Goal: Task Accomplishment & Management: Complete application form

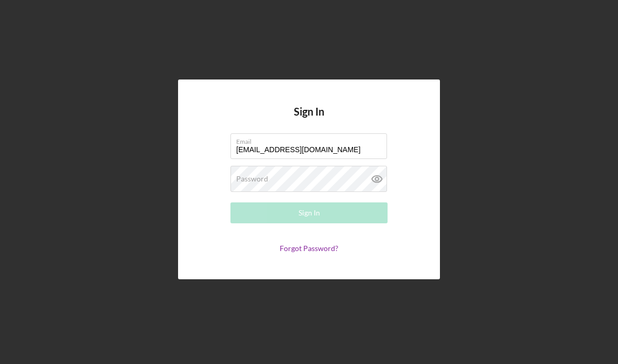
type input "[EMAIL_ADDRESS][DOMAIN_NAME]"
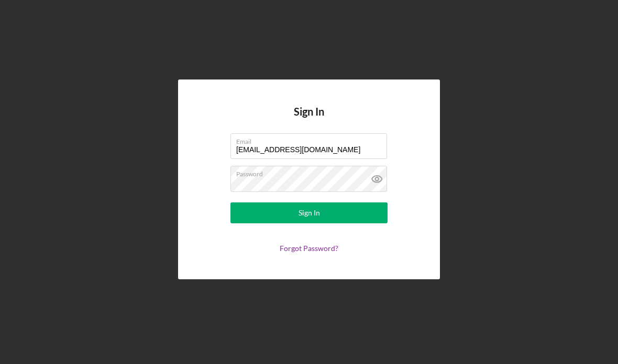
click at [382, 192] on icon at bounding box center [377, 179] width 26 height 26
click at [331, 224] on button "Sign In" at bounding box center [308, 213] width 157 height 21
click at [361, 224] on button "Sign In" at bounding box center [308, 213] width 157 height 21
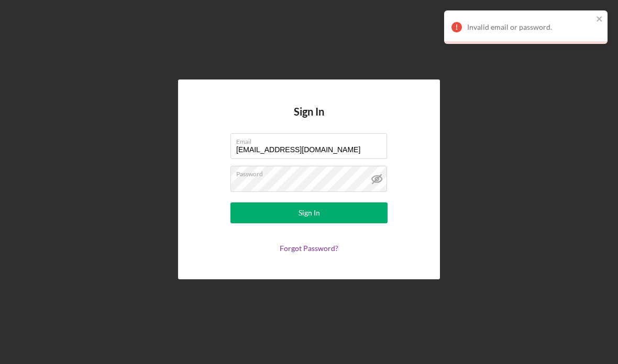
click at [313, 253] on link "Forgot Password?" at bounding box center [309, 248] width 59 height 9
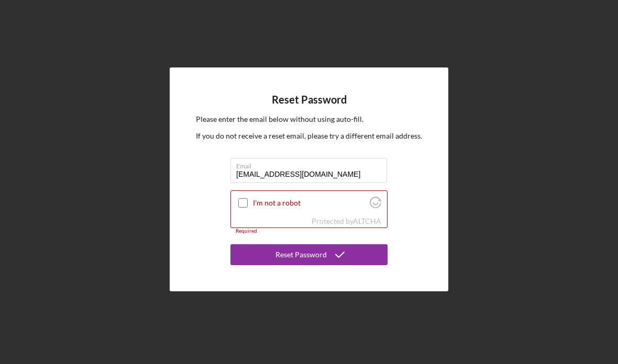
type input "Fikesfavors@gmail.com"
click at [247, 208] on input "I'm not a robot" at bounding box center [242, 202] width 9 height 9
checkbox input "true"
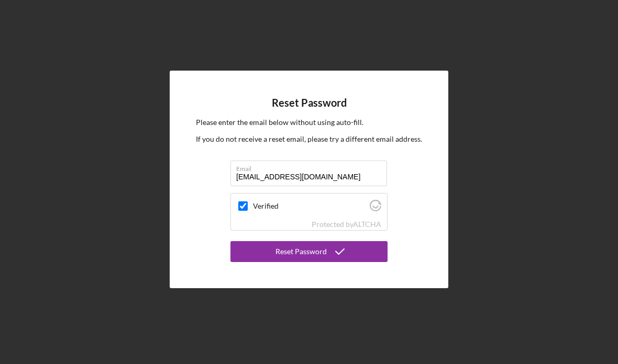
click at [323, 262] on div "Reset Password" at bounding box center [300, 251] width 51 height 21
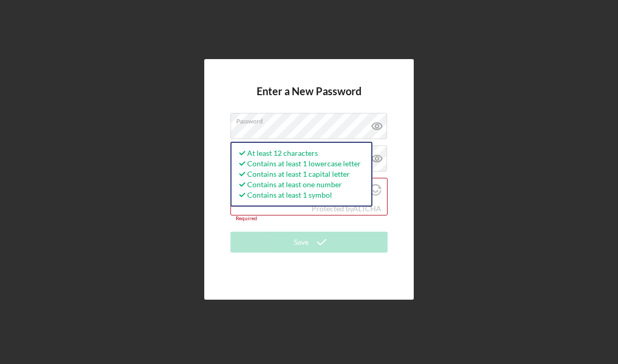
click at [370, 139] on icon at bounding box center [377, 126] width 26 height 26
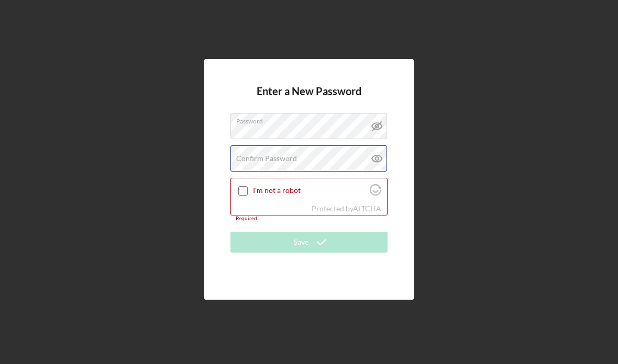
click at [346, 172] on div "Confirm Password Passwords do not match." at bounding box center [308, 159] width 157 height 26
click at [236, 203] on div "I'm not a robot" at bounding box center [309, 191] width 156 height 25
click at [243, 196] on input "I'm not a robot" at bounding box center [242, 190] width 9 height 9
checkbox input "true"
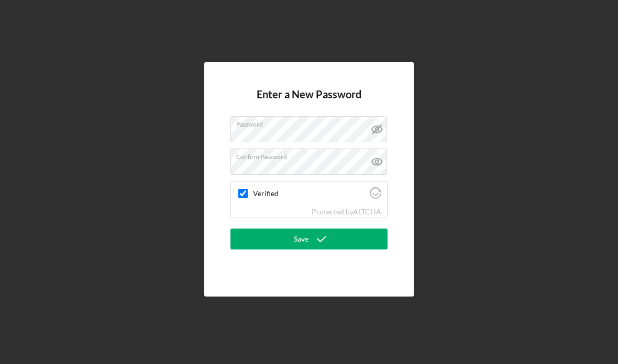
click at [333, 252] on icon "submit" at bounding box center [321, 239] width 26 height 26
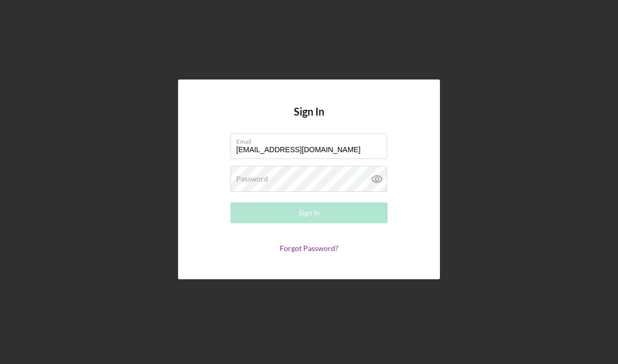
type input "fikesfavors@gmail.com"
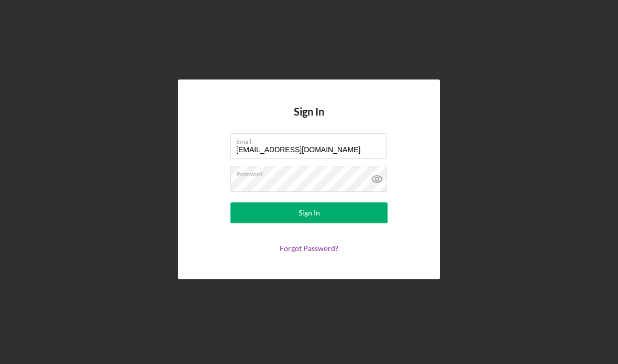
click at [347, 224] on button "Sign In" at bounding box center [308, 213] width 157 height 21
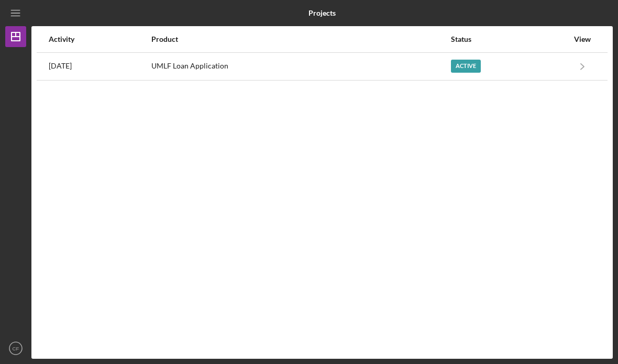
click at [478, 67] on div "Active" at bounding box center [466, 66] width 30 height 13
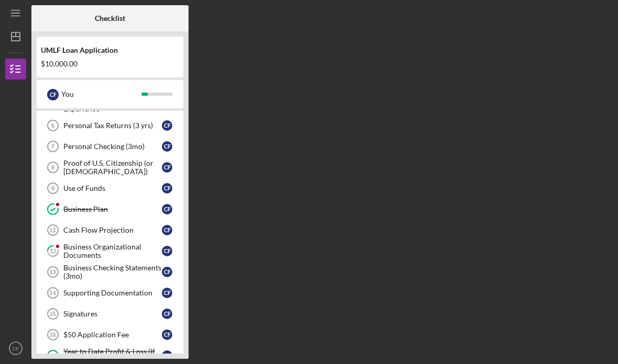
scroll to position [124, 0]
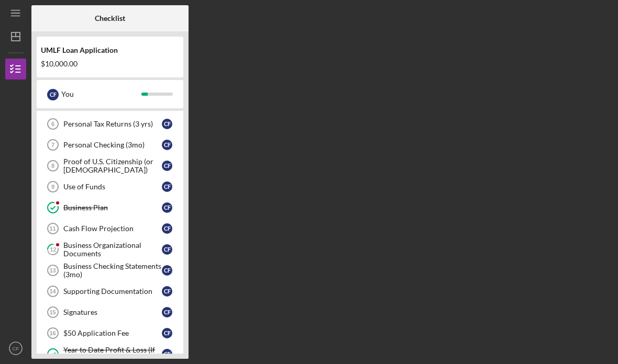
click at [128, 246] on div "Business Organizational Documents" at bounding box center [112, 249] width 98 height 17
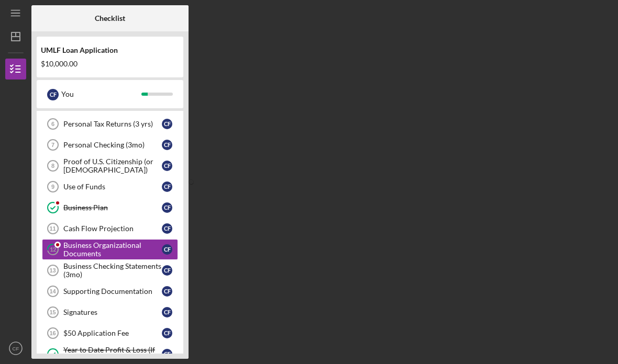
scroll to position [37, 0]
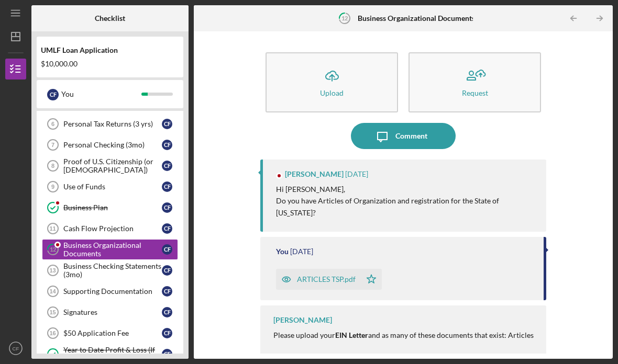
click at [344, 63] on icon "Icon/Upload" at bounding box center [332, 76] width 26 height 26
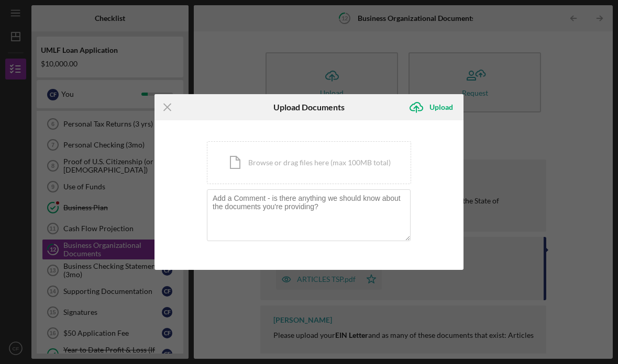
click at [341, 160] on div "Icon/Document Browse or drag files here (max 100MB total) Tap to choose files o…" at bounding box center [309, 162] width 204 height 43
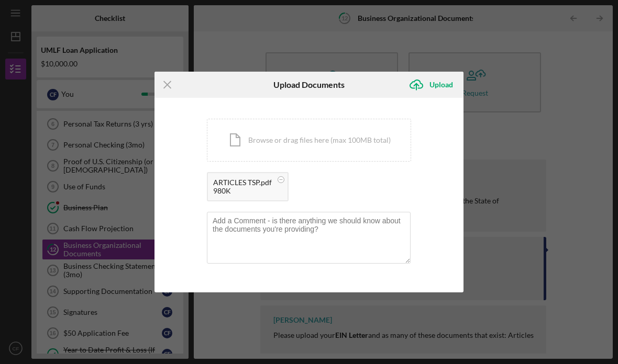
click at [445, 84] on div "Upload" at bounding box center [441, 84] width 24 height 21
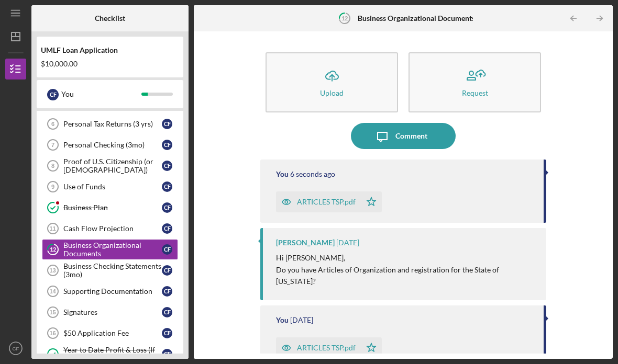
click at [343, 63] on icon "Icon/Upload" at bounding box center [332, 76] width 26 height 26
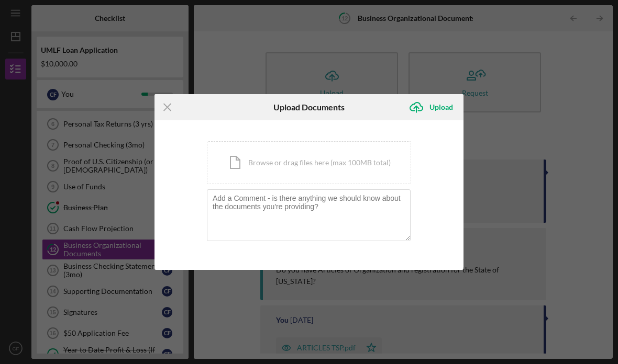
click at [334, 159] on div "Icon/Document Browse or drag files here (max 100MB total) Tap to choose files o…" at bounding box center [309, 162] width 204 height 43
click at [314, 169] on div "Icon/Document Browse or drag files here (max 100MB total) Tap to choose files o…" at bounding box center [309, 162] width 204 height 43
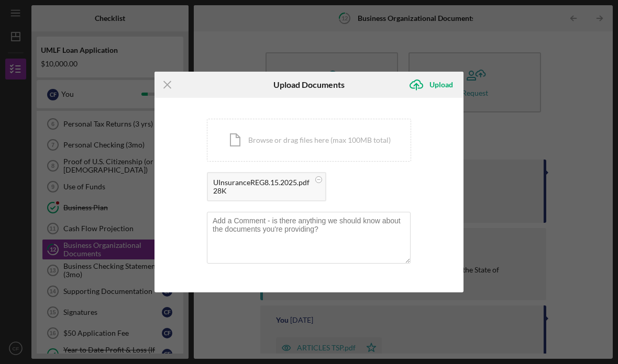
click at [443, 84] on div "Upload" at bounding box center [441, 84] width 24 height 21
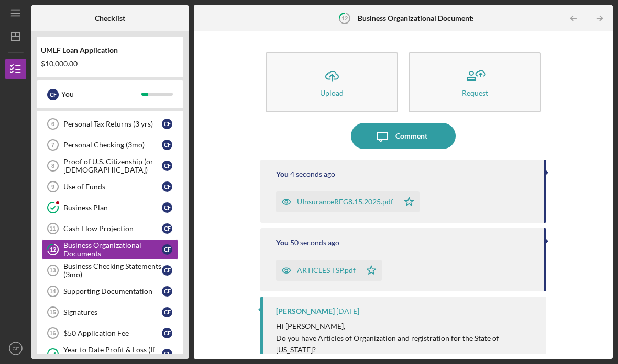
click at [158, 262] on div "Business Checking Statements (3mo)" at bounding box center [112, 270] width 98 height 17
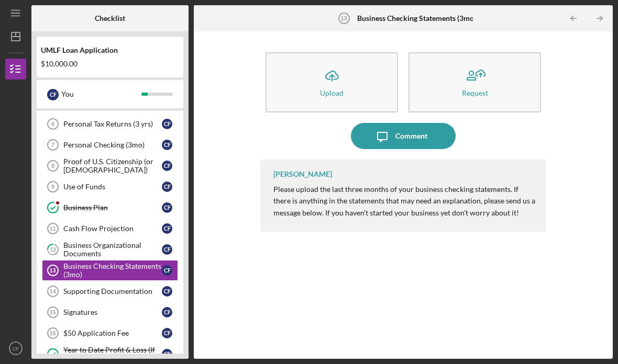
click at [333, 63] on icon "Icon/Upload" at bounding box center [332, 76] width 26 height 26
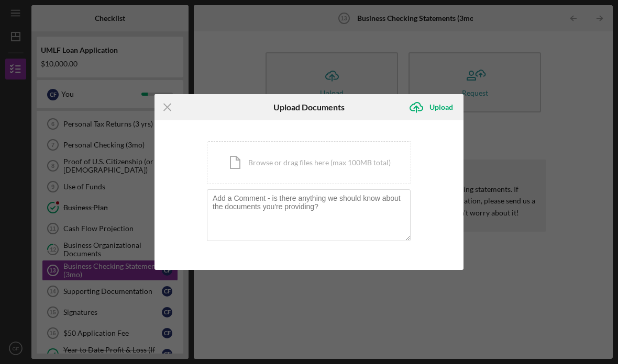
click at [286, 164] on div "Icon/Document Browse or drag files here (max 100MB total) Tap to choose files o…" at bounding box center [309, 162] width 204 height 43
click at [293, 33] on div "Icon/Menu Close Upload Documents Icon/Upload Upload You're uploading documents …" at bounding box center [309, 182] width 618 height 364
click at [316, 316] on div "Icon/Menu Close Upload Documents Icon/Upload Upload You're uploading documents …" at bounding box center [309, 182] width 618 height 364
click at [115, 98] on div "Icon/Menu Close Upload Documents Icon/Upload Upload You're uploading documents …" at bounding box center [309, 182] width 618 height 364
click at [169, 104] on icon "Icon/Menu Close" at bounding box center [167, 107] width 26 height 26
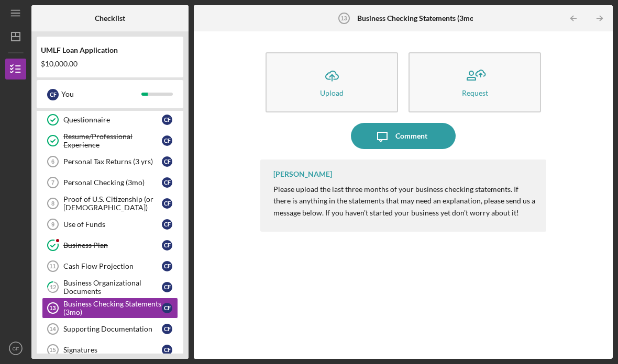
scroll to position [82, 0]
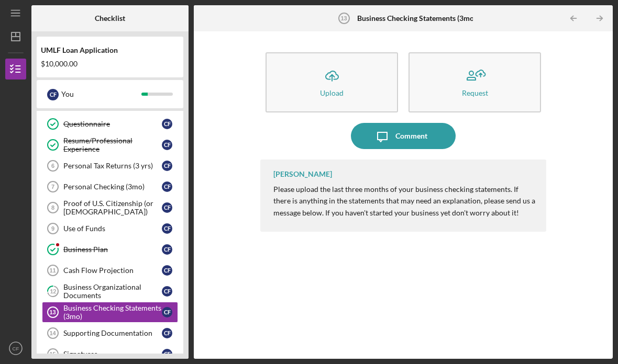
click at [101, 218] on link "Use of Funds 9 Use of Funds C F" at bounding box center [110, 228] width 136 height 21
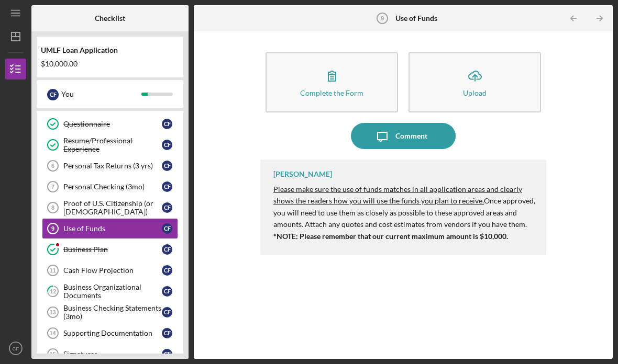
click at [346, 52] on button "Complete the Form Form" at bounding box center [331, 82] width 132 height 60
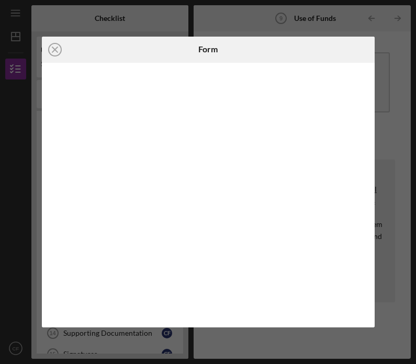
click at [16, 172] on div "Icon/Close Form" at bounding box center [208, 182] width 416 height 364
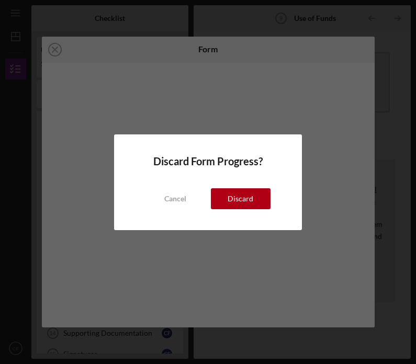
click at [181, 201] on div "Cancel" at bounding box center [175, 198] width 22 height 21
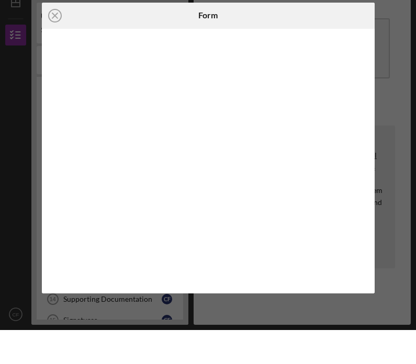
scroll to position [34, 0]
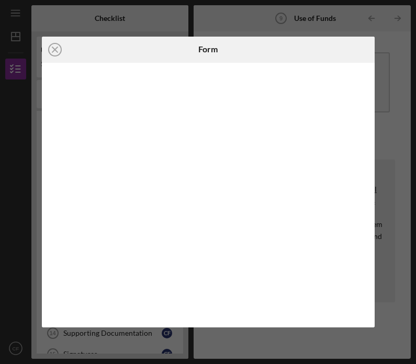
click at [374, 171] on div at bounding box center [208, 195] width 333 height 265
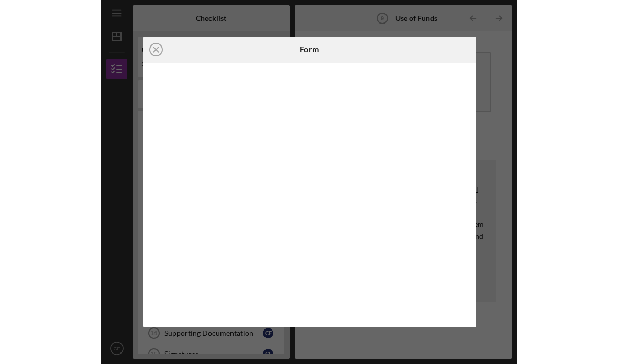
scroll to position [0, 0]
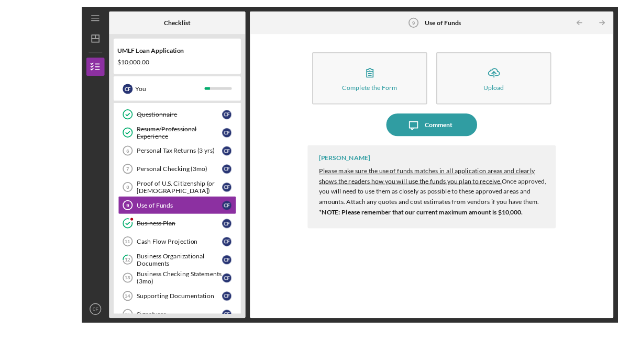
scroll to position [37, 0]
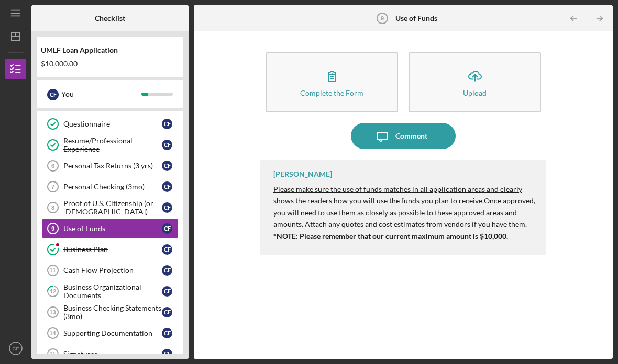
click at [98, 199] on div "Proof of U.S. Citizenship (or [DEMOGRAPHIC_DATA])" at bounding box center [112, 207] width 98 height 17
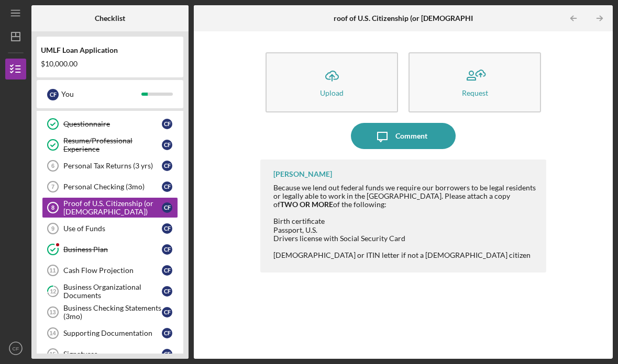
click at [53, 216] on icon "Use of Funds 9" at bounding box center [53, 229] width 26 height 26
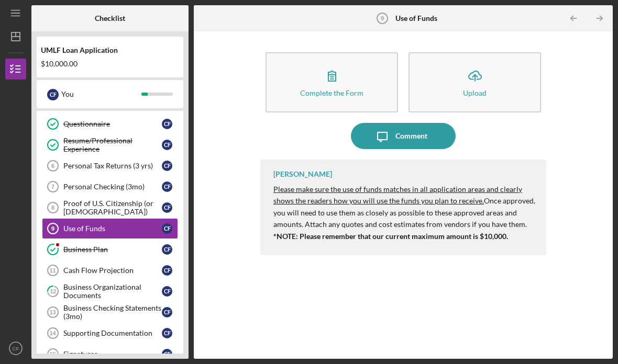
click at [344, 63] on icon "button" at bounding box center [332, 76] width 26 height 26
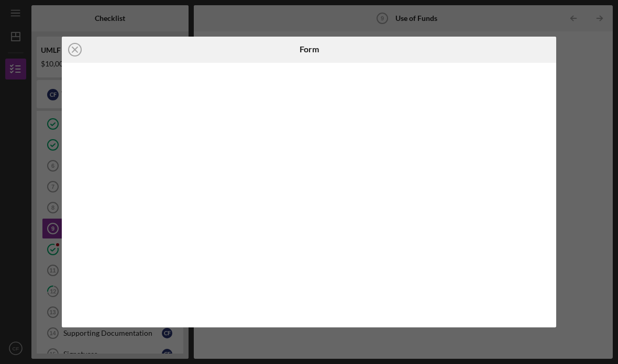
click at [71, 45] on circle at bounding box center [75, 49] width 13 height 13
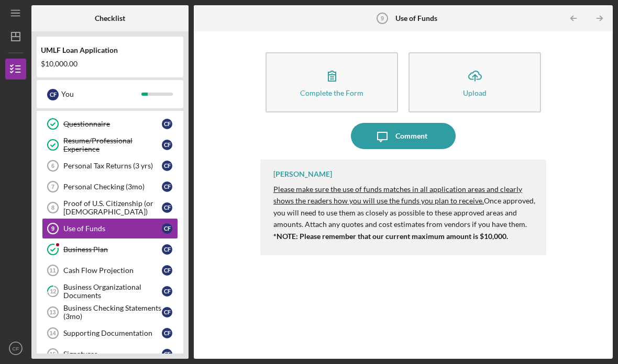
click at [75, 225] on div "Use of Funds" at bounding box center [112, 229] width 98 height 8
click at [353, 52] on button "Complete the Form Form" at bounding box center [331, 82] width 132 height 60
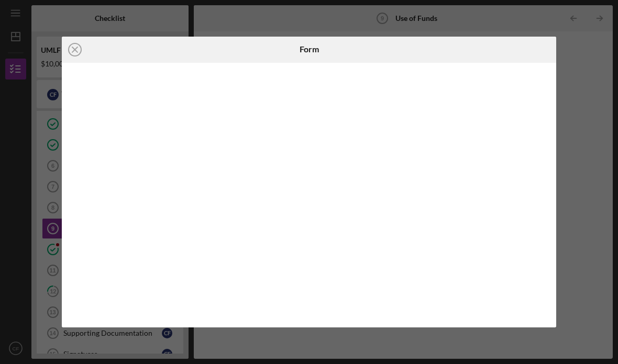
scroll to position [37, 0]
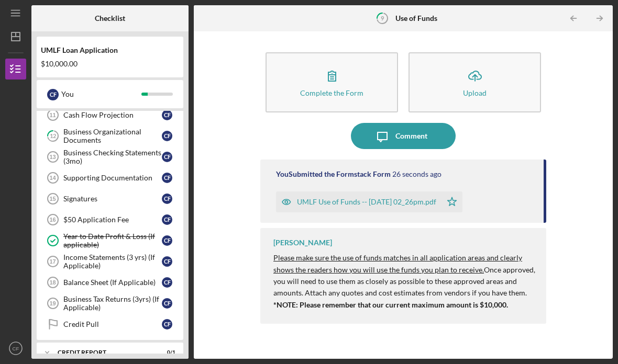
scroll to position [237, 0]
click at [84, 254] on div "Income Statements (3 yrs) (If Applicable)" at bounding box center [112, 262] width 98 height 17
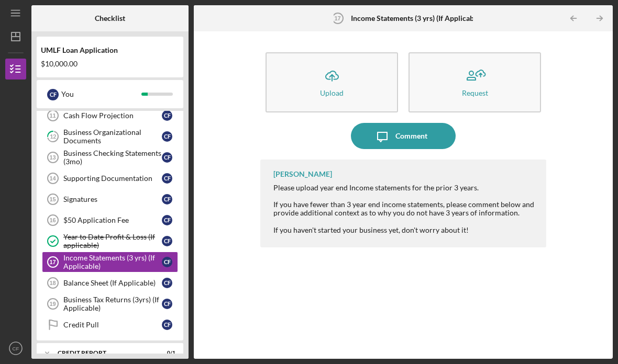
click at [339, 63] on icon "Icon/Upload" at bounding box center [332, 76] width 26 height 26
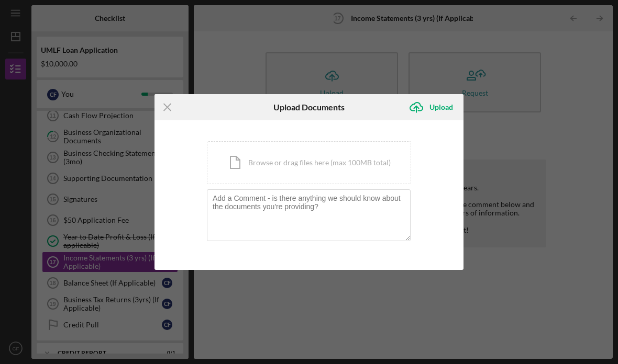
click at [348, 162] on div "Icon/Document Browse or drag files here (max 100MB total) Tap to choose files o…" at bounding box center [309, 162] width 204 height 43
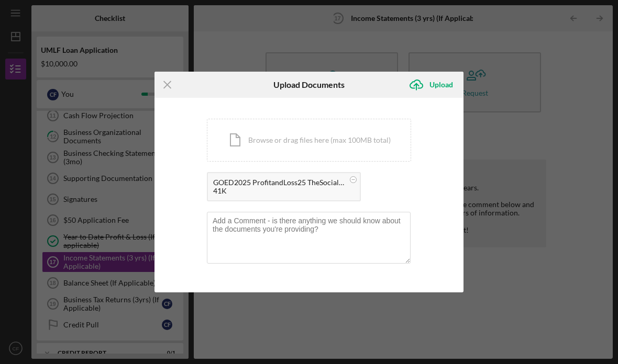
click at [442, 84] on div "Upload" at bounding box center [441, 84] width 24 height 21
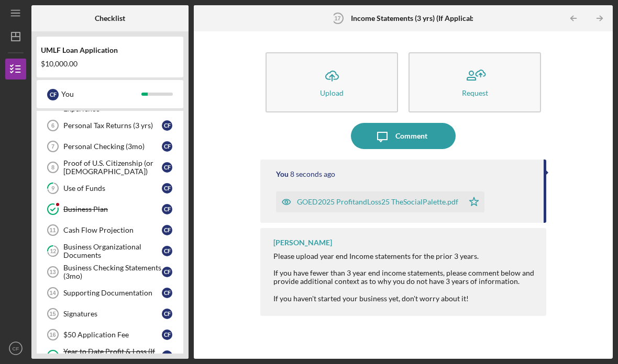
scroll to position [121, 0]
click at [84, 227] on div "Cash Flow Projection" at bounding box center [112, 231] width 98 height 8
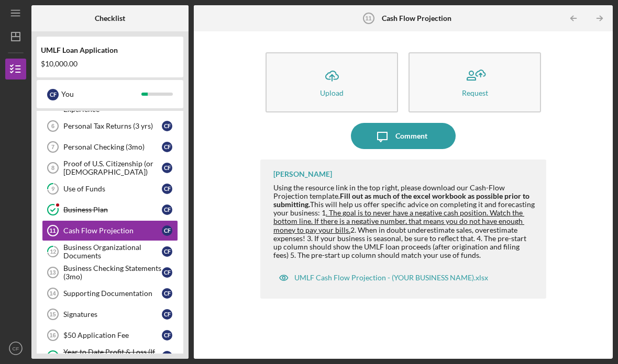
click at [349, 52] on button "Icon/Upload Upload" at bounding box center [331, 82] width 132 height 60
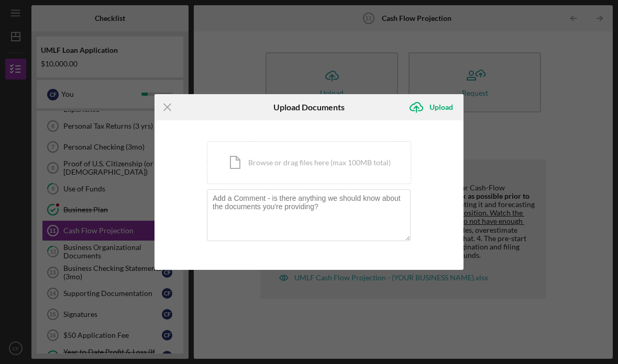
click at [341, 161] on div "Icon/Document Browse or drag files here (max 100MB total) Tap to choose files o…" at bounding box center [309, 162] width 204 height 43
click at [287, 159] on div "Icon/Document Browse or drag files here (max 100MB total) Tap to choose files o…" at bounding box center [309, 162] width 204 height 43
click at [170, 104] on icon "Icon/Menu Close" at bounding box center [167, 107] width 26 height 26
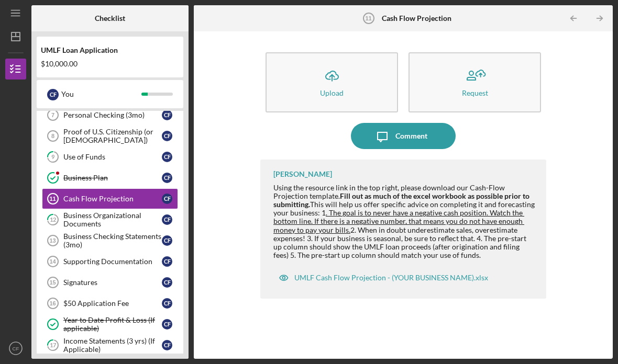
scroll to position [152, 0]
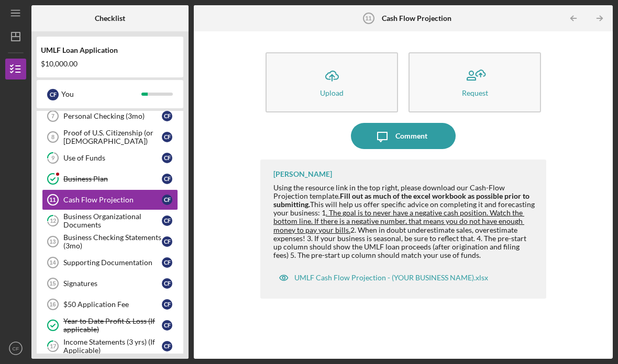
click at [145, 129] on div "Proof of U.S. Citizenship (or [DEMOGRAPHIC_DATA])" at bounding box center [112, 137] width 98 height 17
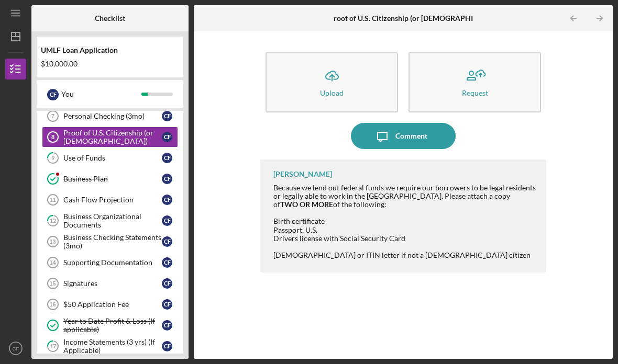
click at [347, 52] on button "Icon/Upload Upload" at bounding box center [331, 82] width 132 height 60
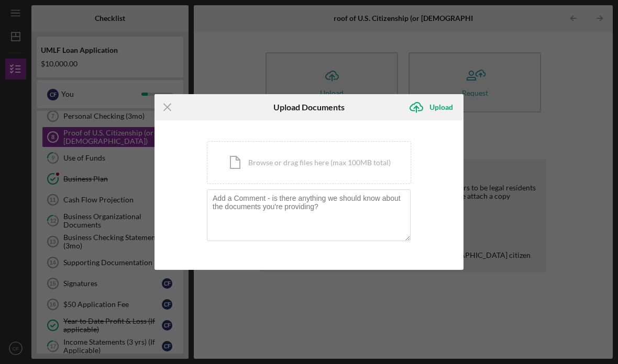
click at [346, 160] on div "Icon/Document Browse or drag files here (max 100MB total) Tap to choose files o…" at bounding box center [309, 162] width 204 height 43
click at [331, 166] on div "Icon/Document Browse or drag files here (max 100MB total) Tap to choose files o…" at bounding box center [309, 162] width 204 height 43
click at [164, 110] on line at bounding box center [167, 107] width 7 height 7
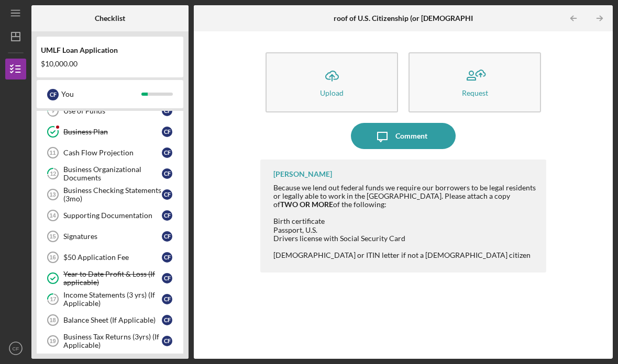
scroll to position [199, 0]
click at [80, 316] on div "Balance Sheet (If Applicable)" at bounding box center [112, 320] width 98 height 8
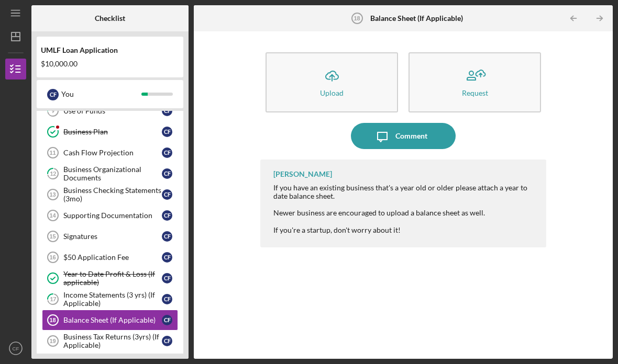
click at [341, 63] on icon "Icon/Upload" at bounding box center [332, 76] width 26 height 26
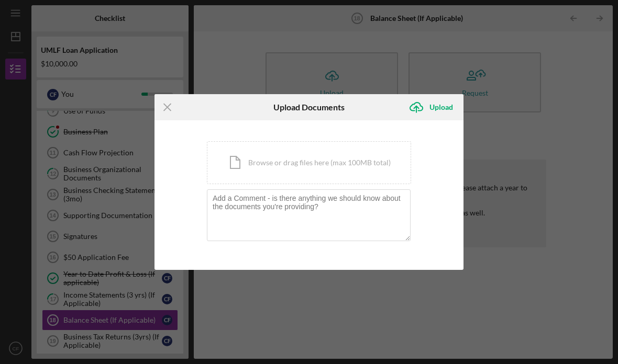
click at [331, 154] on div "Icon/Document Browse or drag files here (max 100MB total) Tap to choose files o…" at bounding box center [309, 162] width 204 height 43
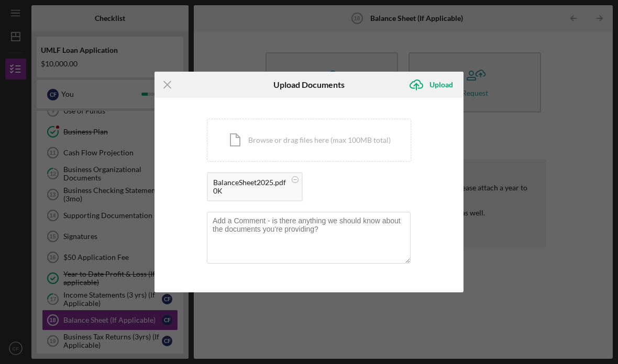
click at [441, 80] on div "Upload" at bounding box center [441, 84] width 24 height 21
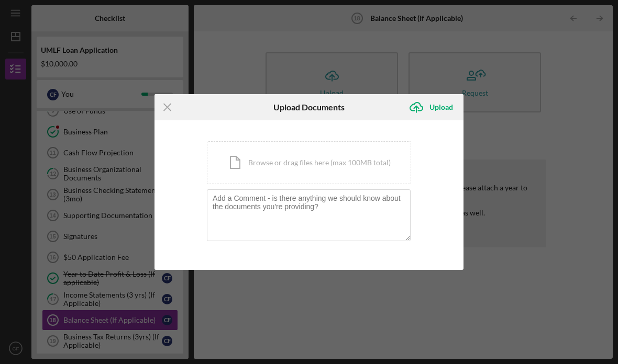
click at [346, 168] on div "Icon/Document Browse or drag files here (max 100MB total) Tap to choose files o…" at bounding box center [309, 162] width 204 height 43
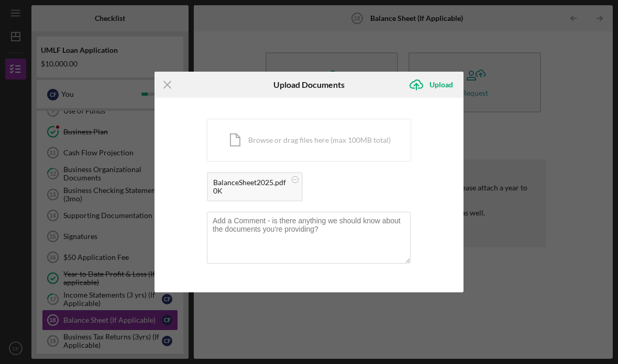
click at [440, 84] on div "Upload" at bounding box center [441, 84] width 24 height 21
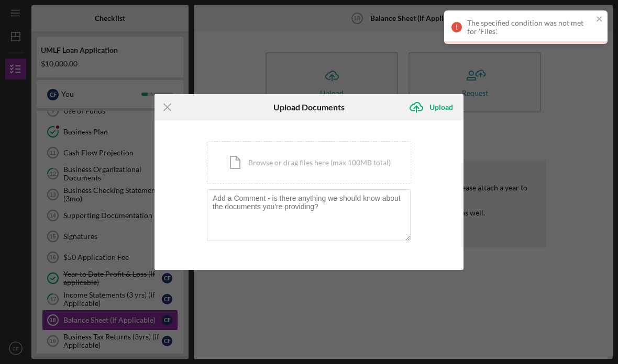
click at [592, 14] on div "The specified condition was not met for 'Files'." at bounding box center [525, 27] width 163 height 34
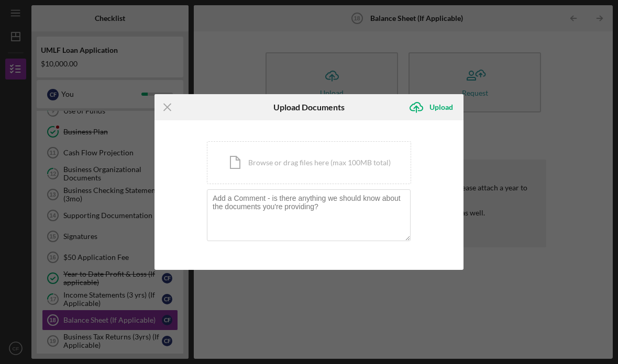
click at [176, 105] on icon "Icon/Menu Close" at bounding box center [167, 107] width 26 height 26
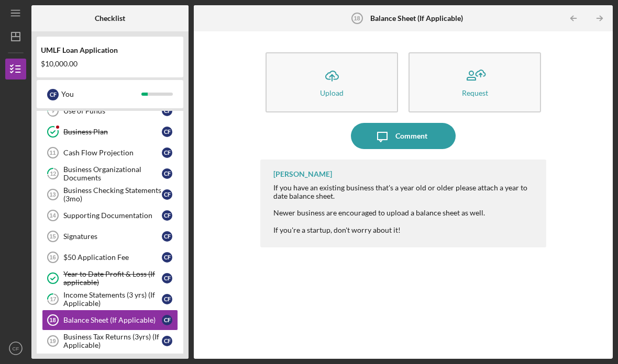
click at [169, 142] on link "Cash Flow Projection 11 Cash Flow Projection C F" at bounding box center [110, 152] width 136 height 21
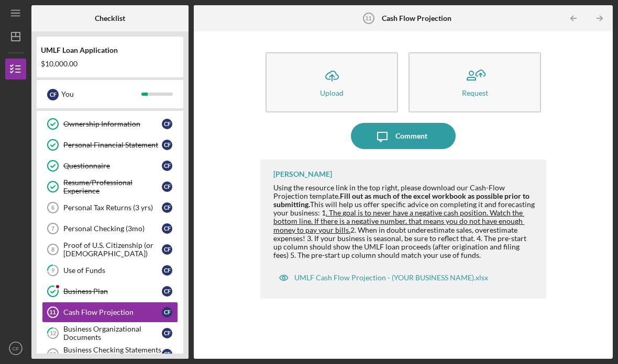
scroll to position [40, 0]
